Goal: Check status: Check status

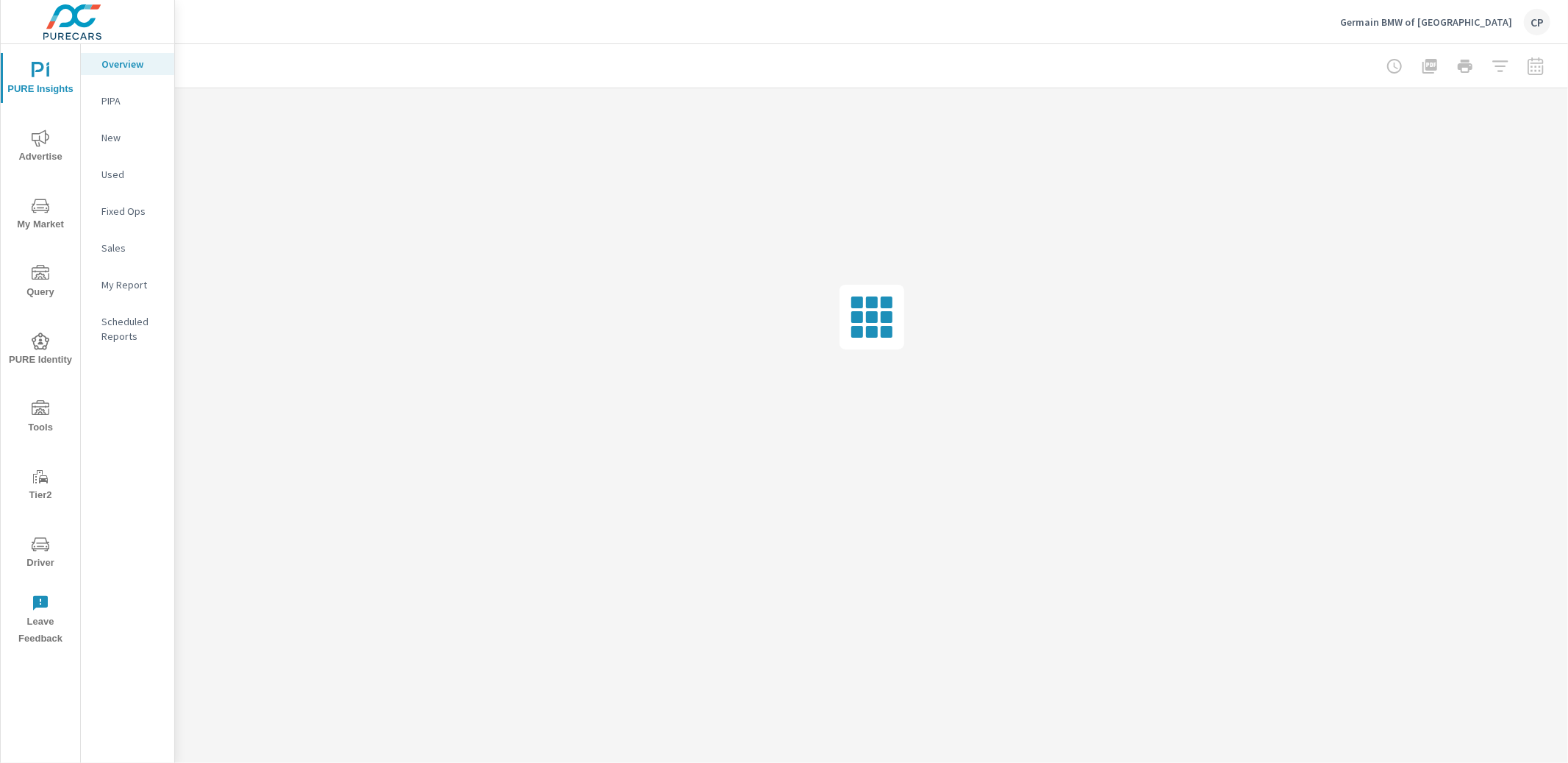
click at [55, 146] on span "Advertise" at bounding box center [41, 147] width 70 height 36
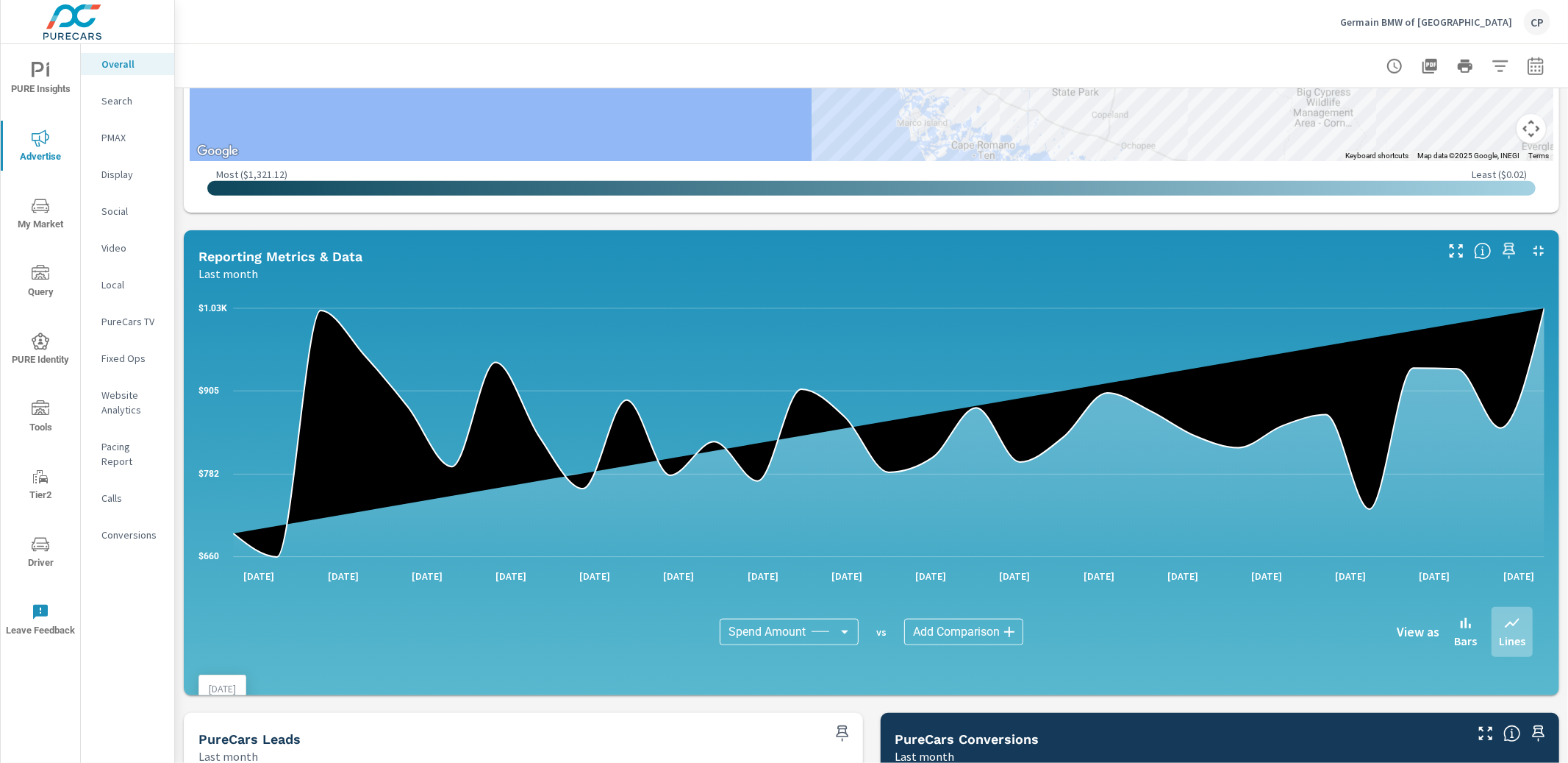
scroll to position [962, 0]
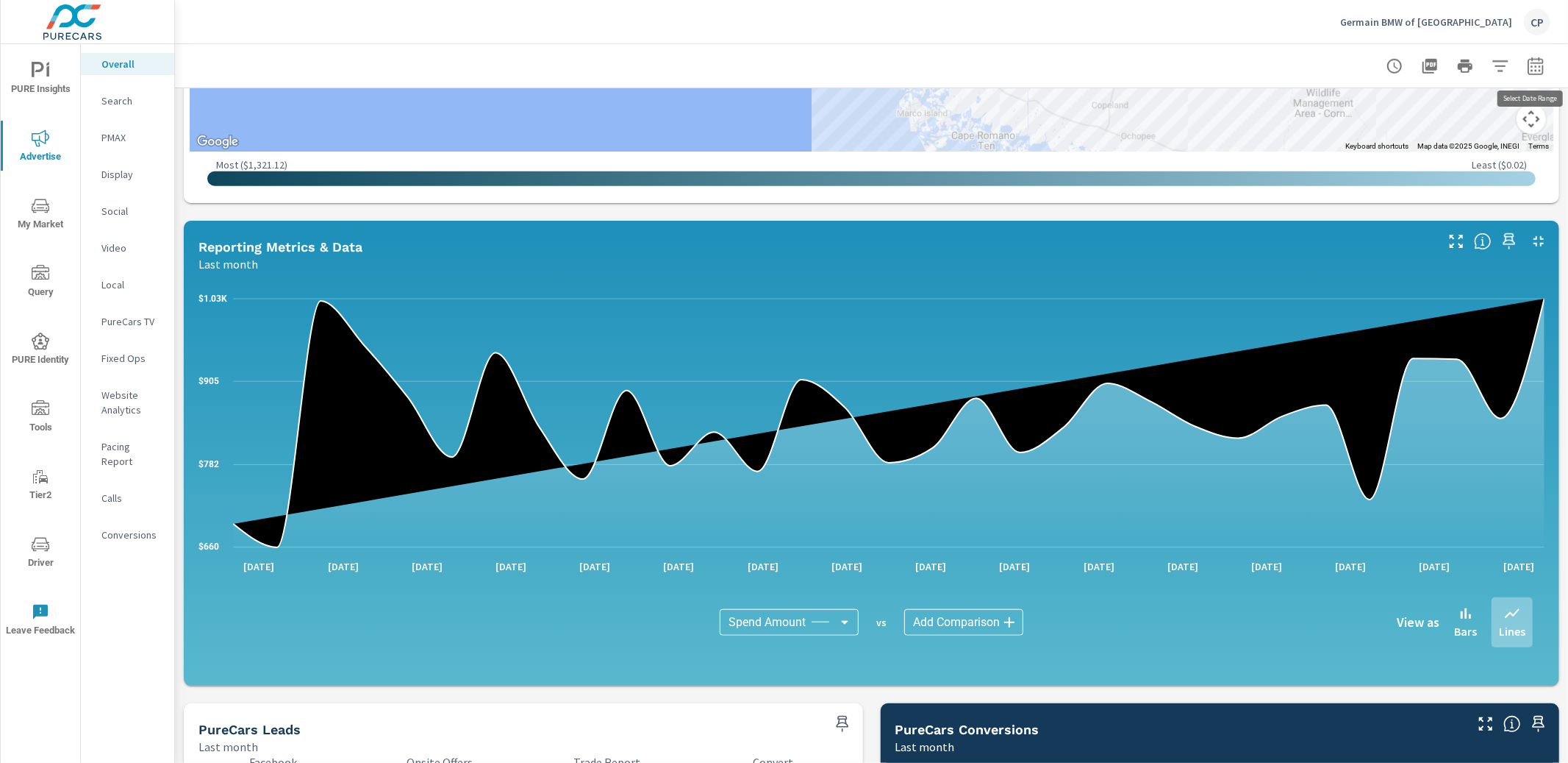
click at [1531, 65] on icon "button" at bounding box center [1536, 66] width 18 height 18
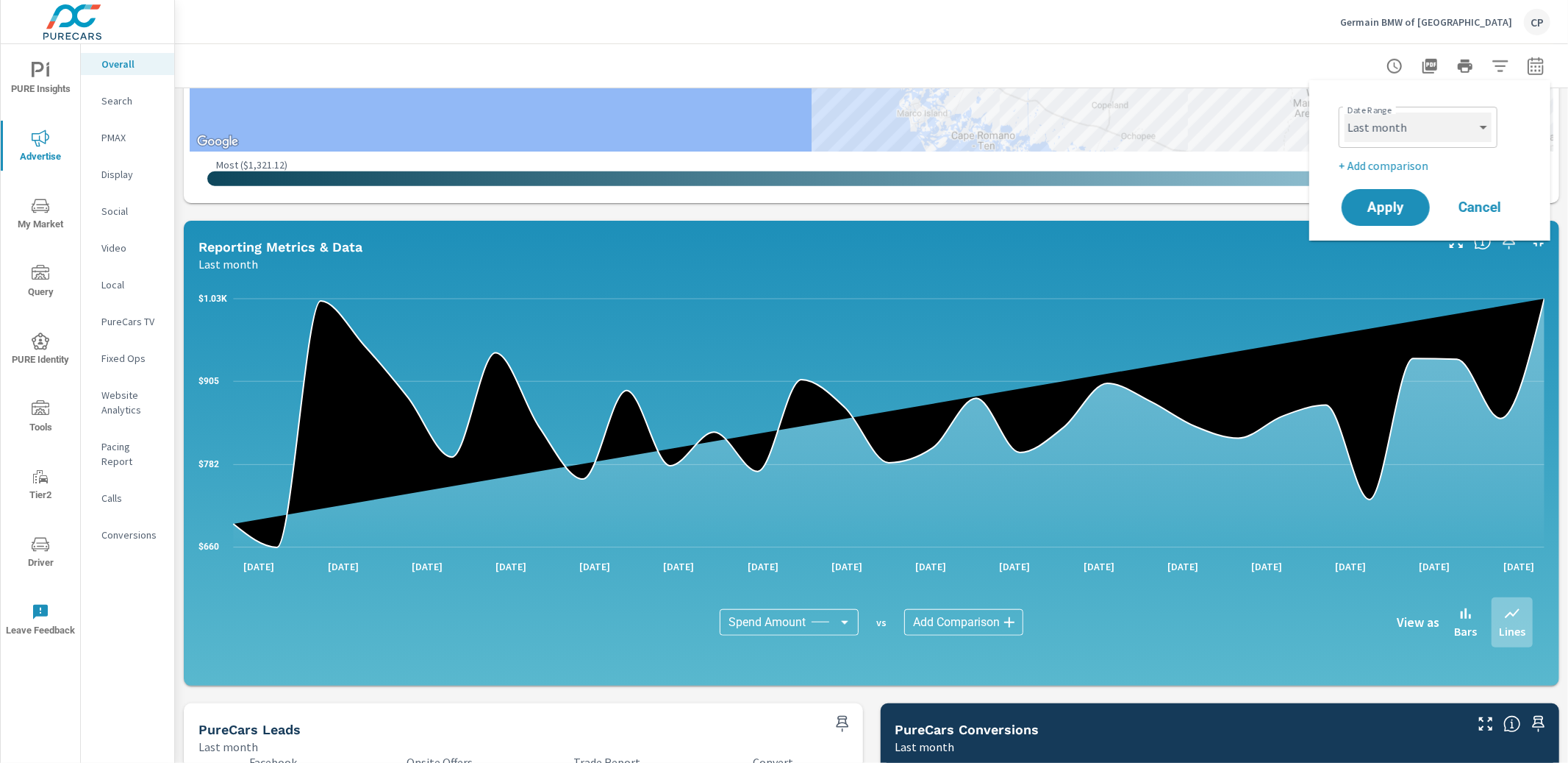
click at [1473, 123] on select "Custom [DATE] Last week Last 7 days Last 14 days Last 30 days Last 45 days Last…" at bounding box center [1418, 127] width 147 height 30
select select "Last 30 days"
click at [1389, 210] on span "Apply" at bounding box center [1385, 208] width 60 height 14
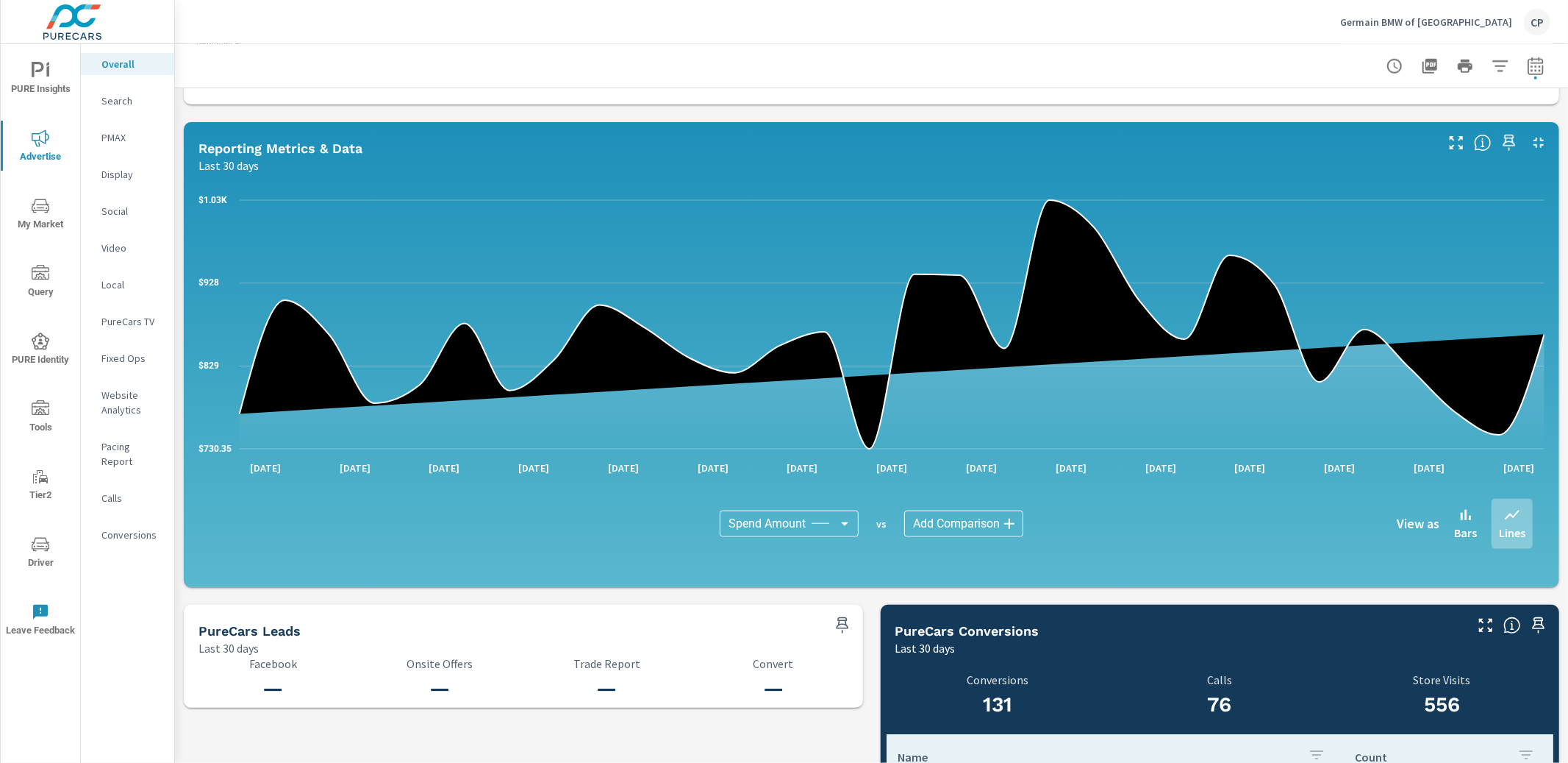
scroll to position [1061, 0]
